Goal: Transaction & Acquisition: Purchase product/service

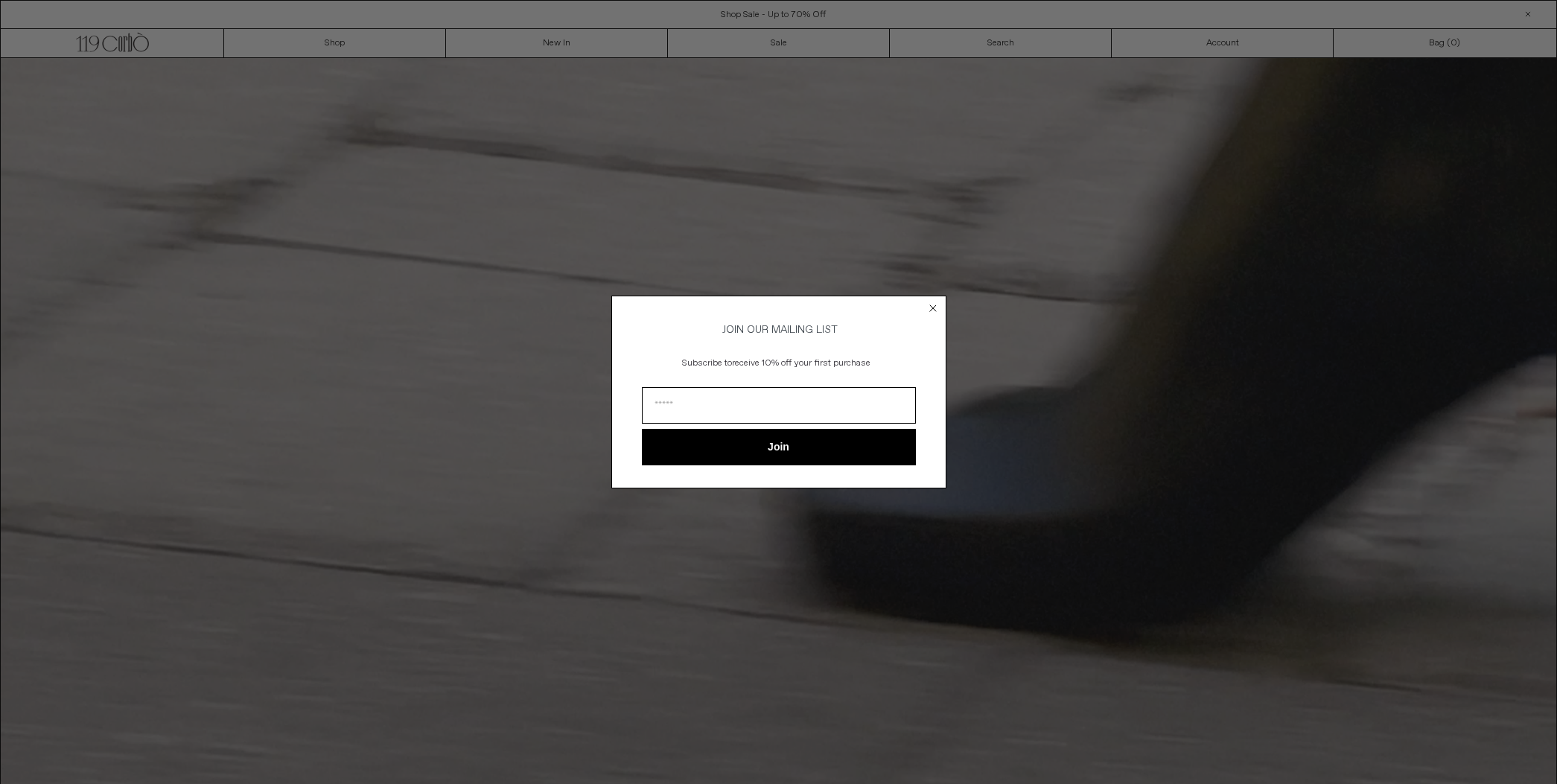
click at [927, 307] on circle "Close dialog" at bounding box center [932, 309] width 14 height 14
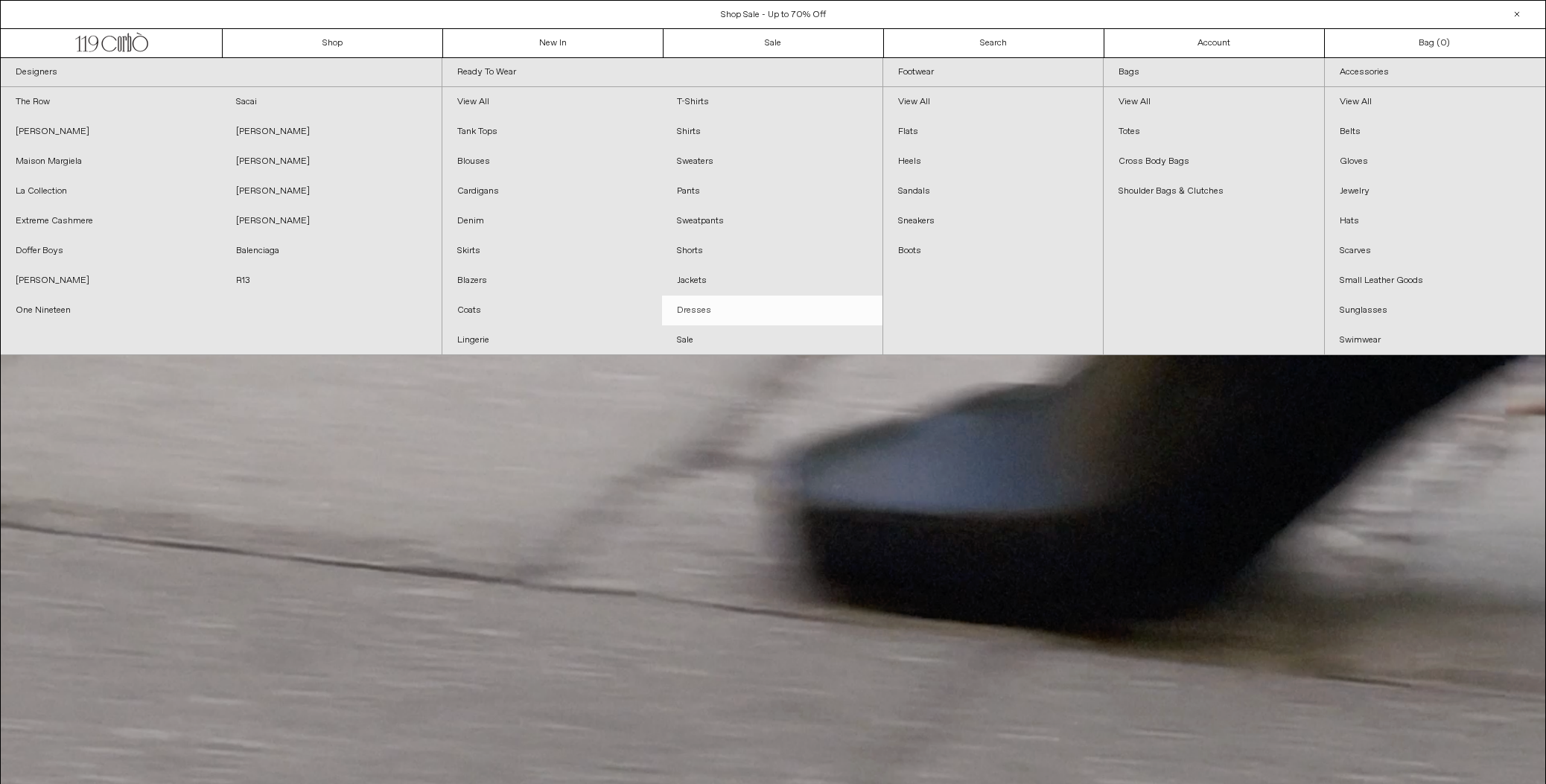
click at [697, 316] on link "Dresses" at bounding box center [773, 311] width 220 height 30
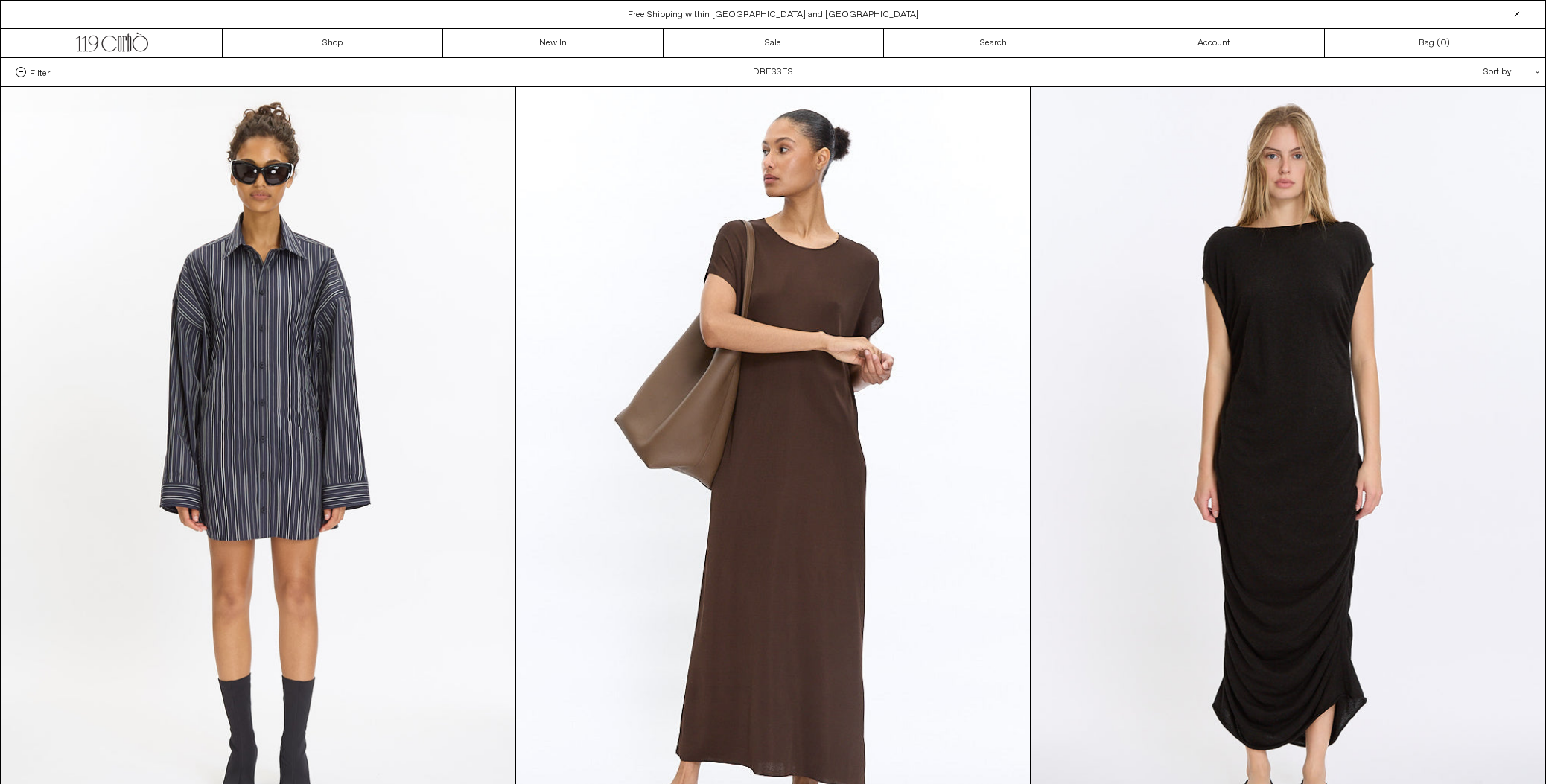
click at [20, 75] on span at bounding box center [21, 71] width 10 height 10
click at [0, 0] on select "**********" at bounding box center [0, 0] width 0 height 0
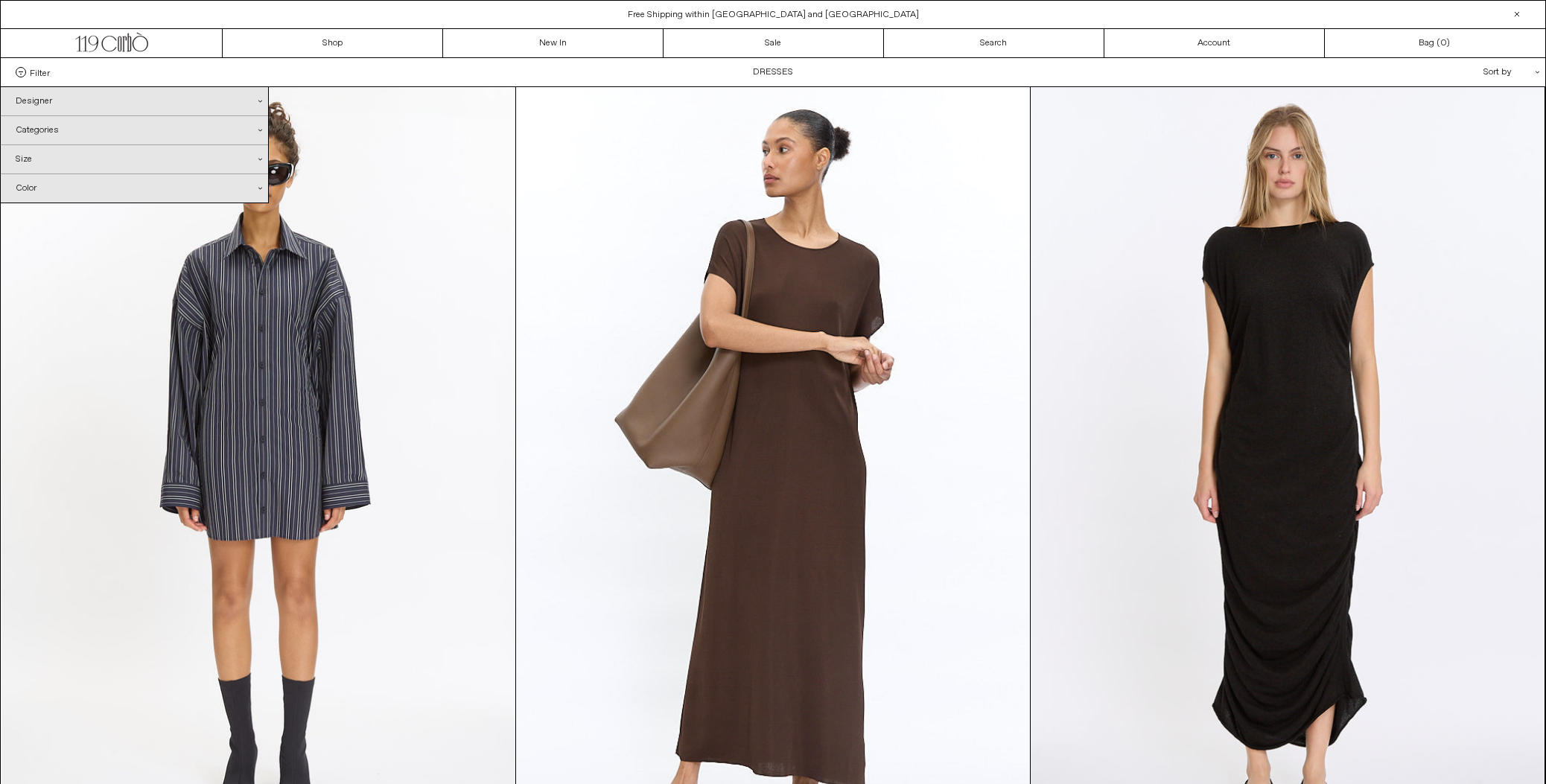
click at [254, 188] on div "Color .cls-1{fill:#231f20}" at bounding box center [134, 188] width 267 height 28
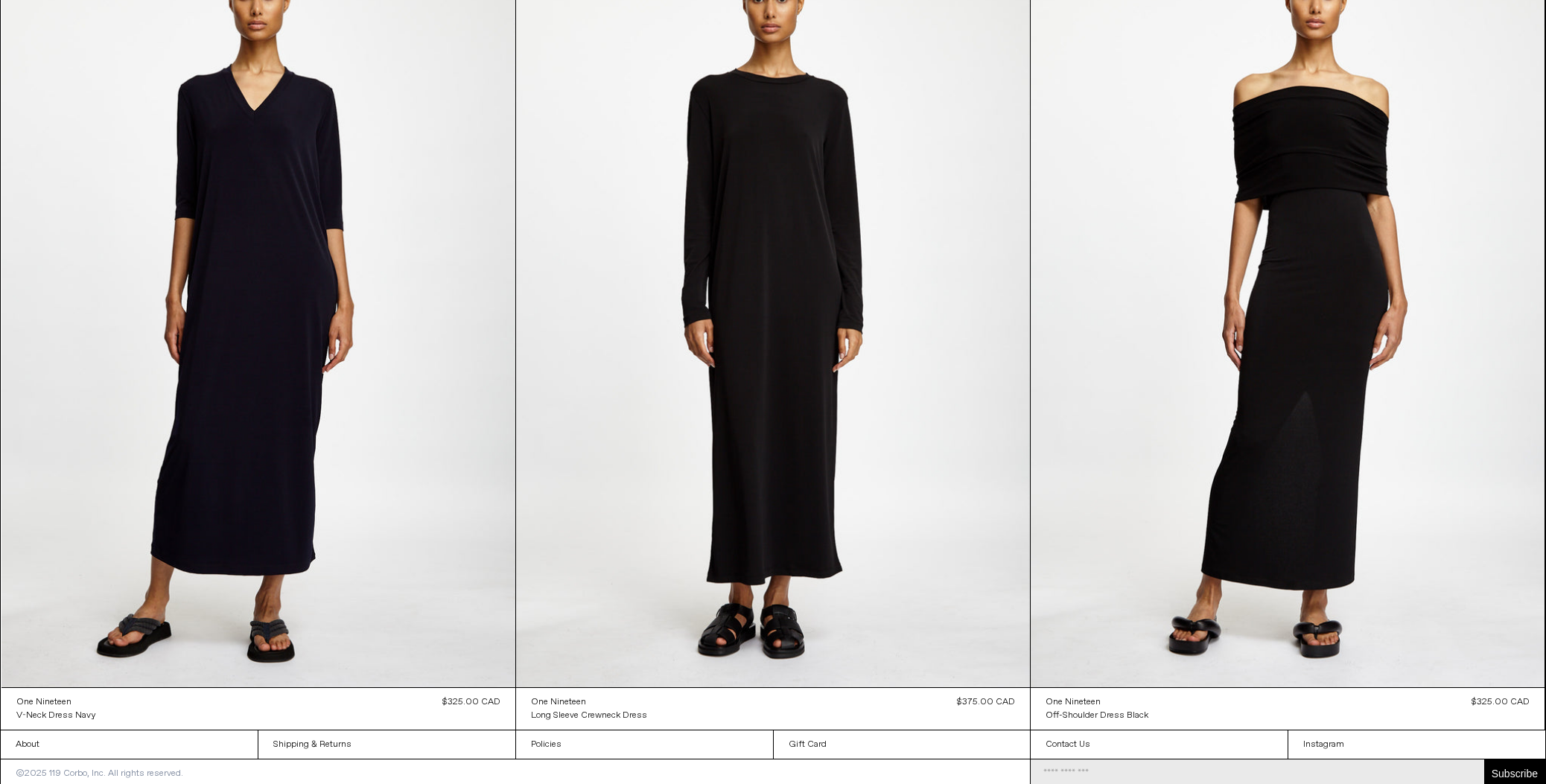
scroll to position [5886, 0]
